Goal: Task Accomplishment & Management: Manage account settings

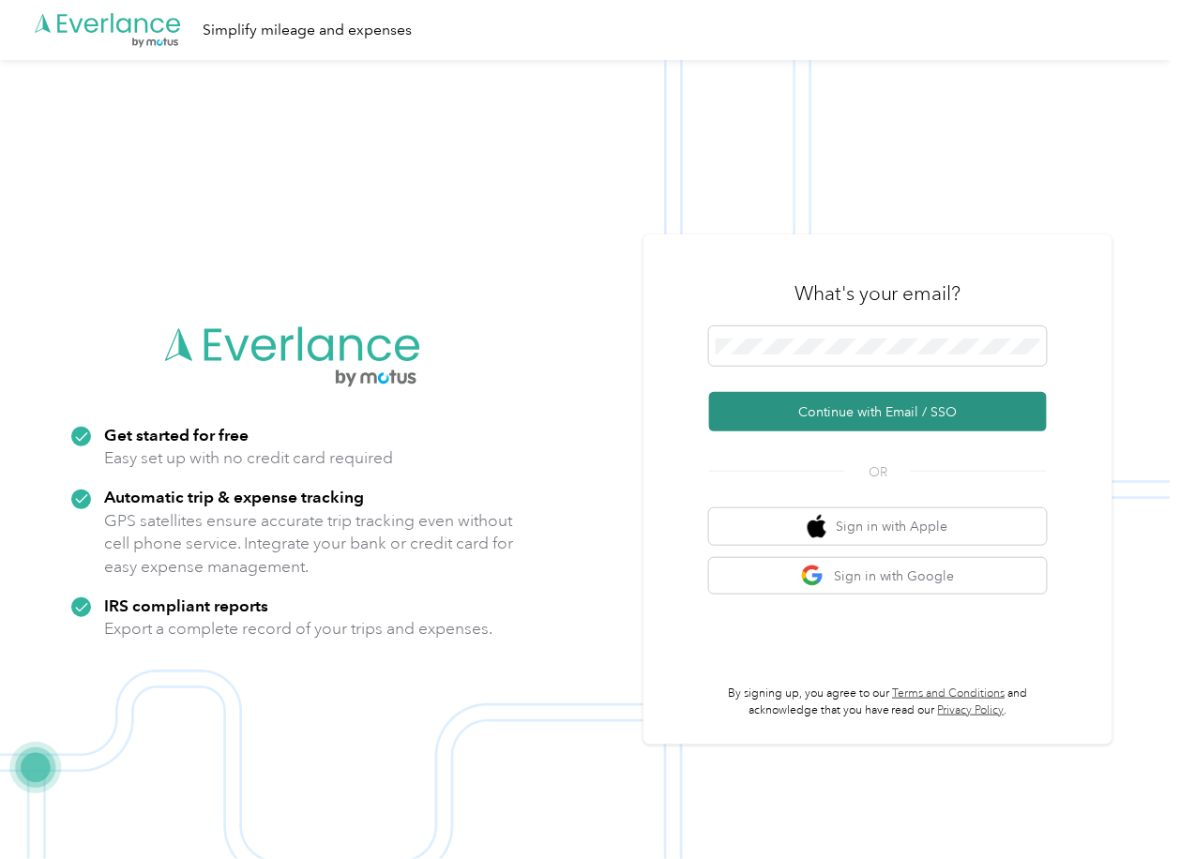
click at [771, 400] on button "Continue with Email / SSO" at bounding box center [878, 411] width 338 height 39
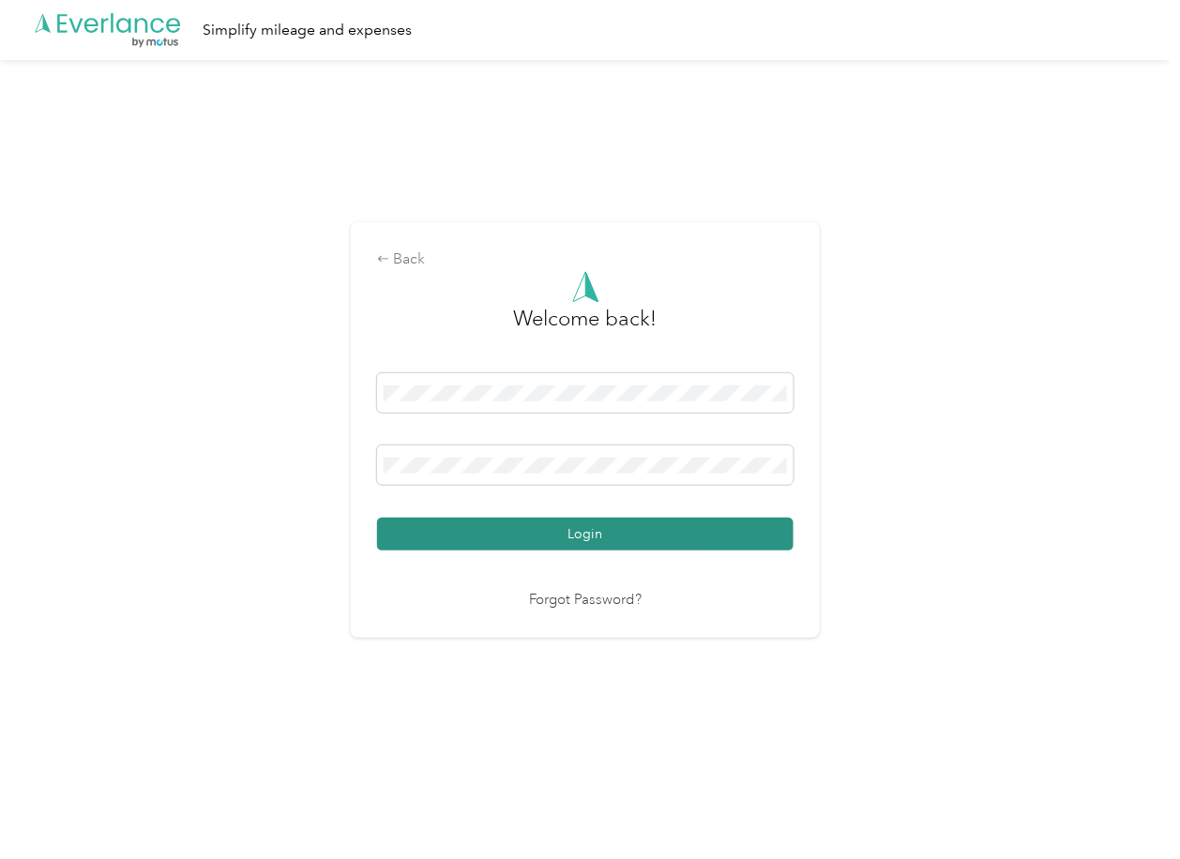
click at [447, 527] on button "Login" at bounding box center [585, 534] width 416 height 33
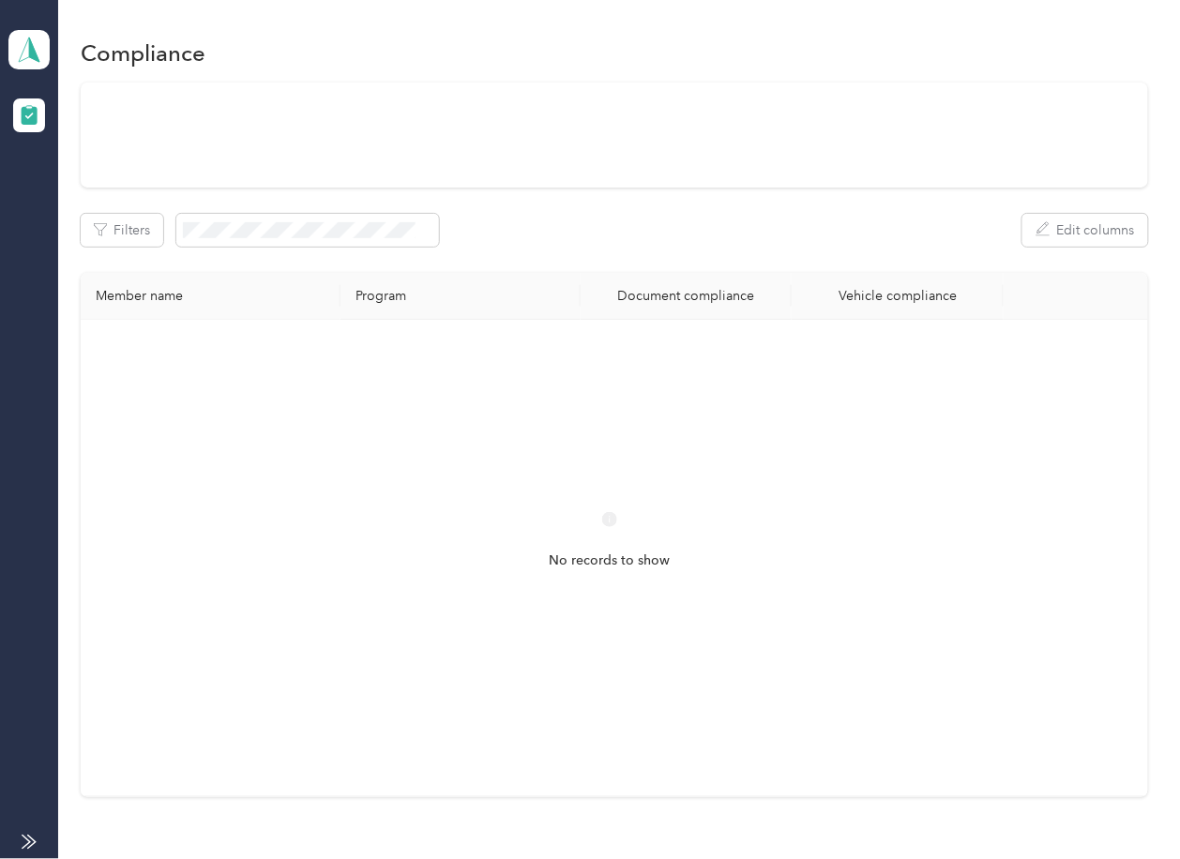
click at [567, 294] on th "Program" at bounding box center [461, 296] width 240 height 47
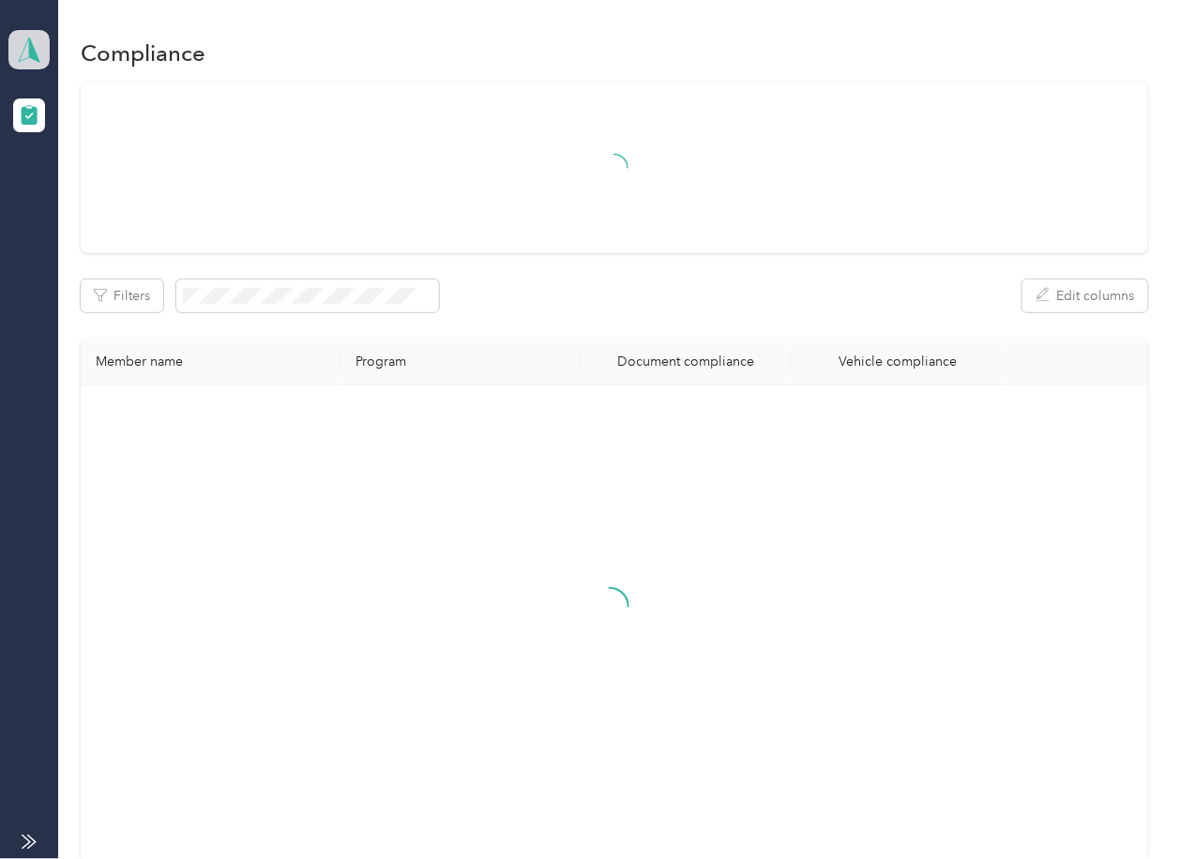
click at [27, 50] on icon at bounding box center [29, 50] width 28 height 26
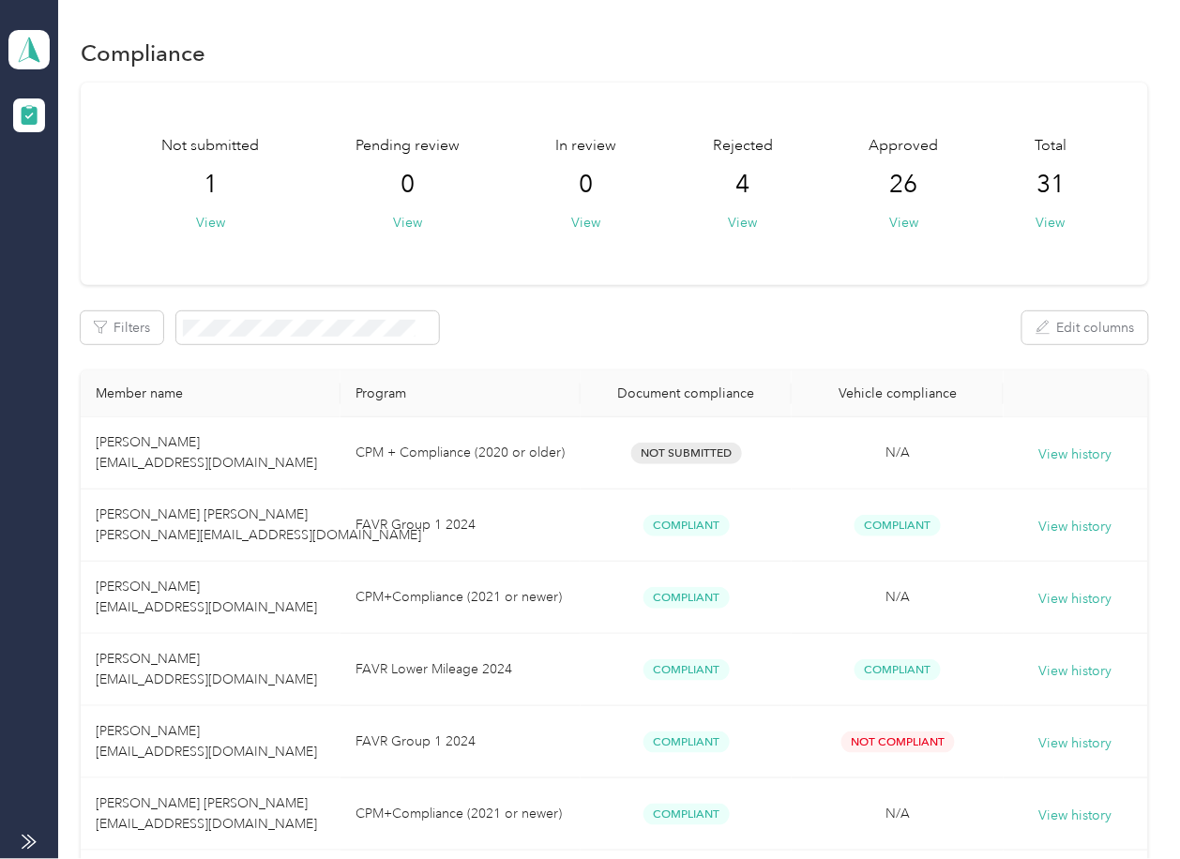
click at [79, 189] on div "Log out" at bounding box center [60, 195] width 72 height 20
